Goal: Navigation & Orientation: Find specific page/section

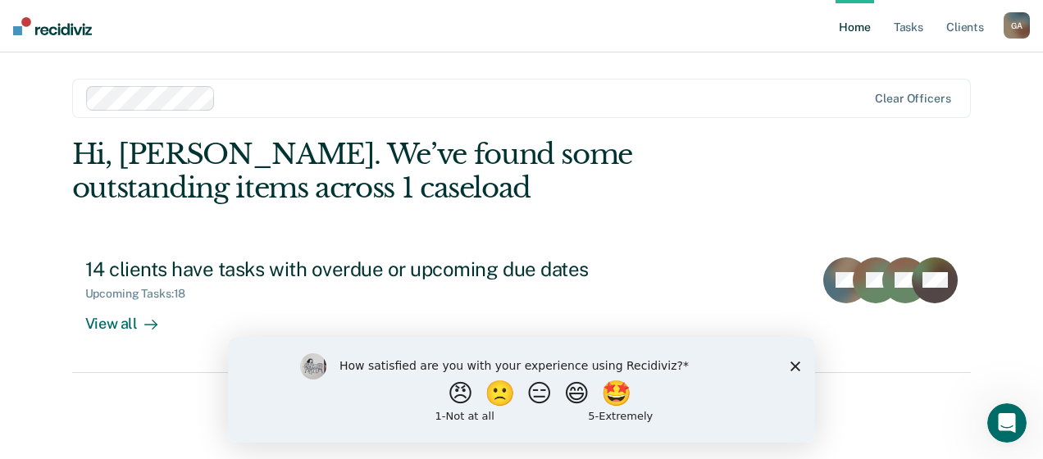
click at [796, 366] on polygon "Close survey" at bounding box center [795, 366] width 10 height 10
